Goal: Transaction & Acquisition: Download file/media

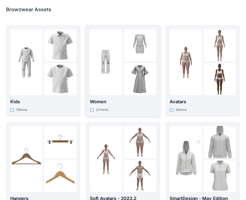
click at [120, 107] on div "Women 221 items" at bounding box center [123, 105] width 66 height 14
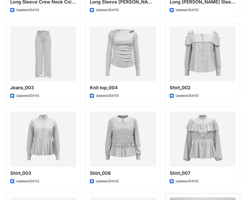
scroll to position [2146, 0]
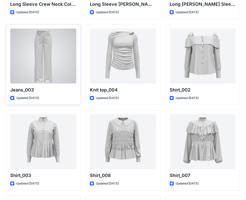
click at [29, 72] on div at bounding box center [43, 56] width 66 height 55
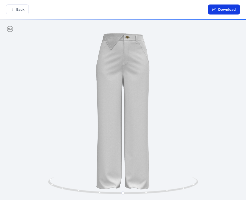
click at [216, 9] on icon "button" at bounding box center [214, 10] width 4 height 4
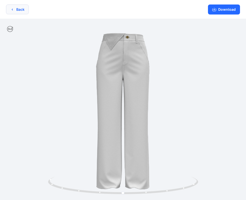
click at [22, 7] on button "Back" at bounding box center [17, 10] width 23 height 10
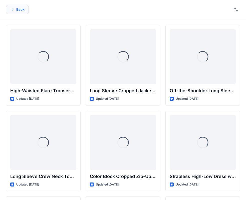
click at [16, 8] on button "Back" at bounding box center [17, 9] width 23 height 9
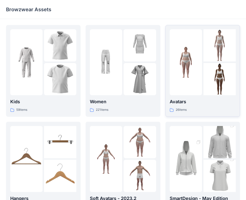
scroll to position [75, 0]
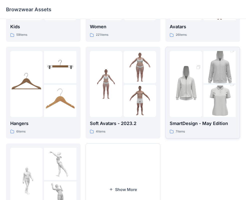
click at [205, 126] on p "SmartDesign - May Edition" at bounding box center [203, 123] width 66 height 7
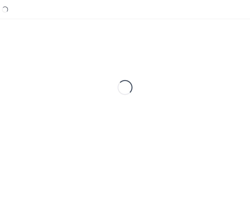
click at [205, 126] on div "Loading..." at bounding box center [125, 87] width 238 height 125
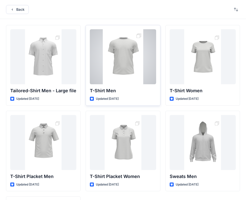
click at [134, 95] on div "T-Shirt Men Updated [DATE]" at bounding box center [123, 65] width 75 height 81
click at [138, 87] on div "T-Shirt Men Updated [DATE]" at bounding box center [123, 65] width 75 height 81
click at [135, 93] on p "T-Shirt Men" at bounding box center [123, 90] width 66 height 7
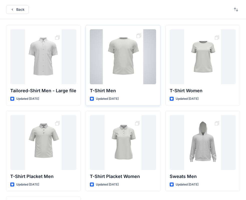
click at [135, 93] on p "T-Shirt Men" at bounding box center [123, 90] width 66 height 7
click at [135, 63] on div at bounding box center [123, 56] width 66 height 55
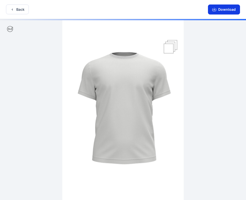
click at [225, 13] on button "Download" at bounding box center [224, 10] width 32 height 10
